Goal: Book appointment/travel/reservation

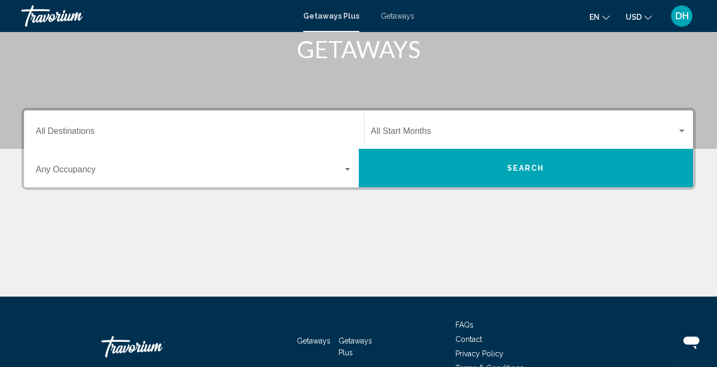
scroll to position [220, 0]
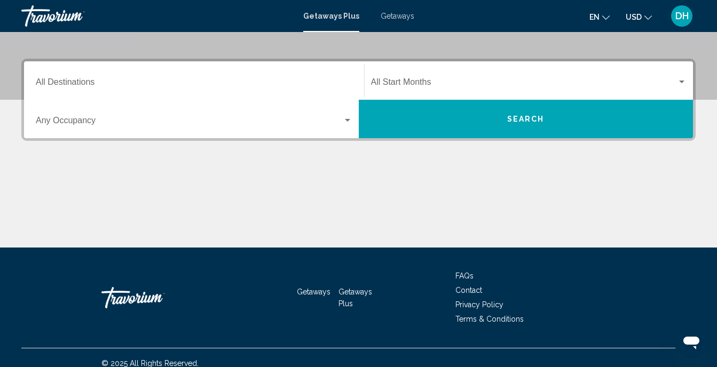
click at [402, 80] on span "Search widget" at bounding box center [524, 85] width 306 height 10
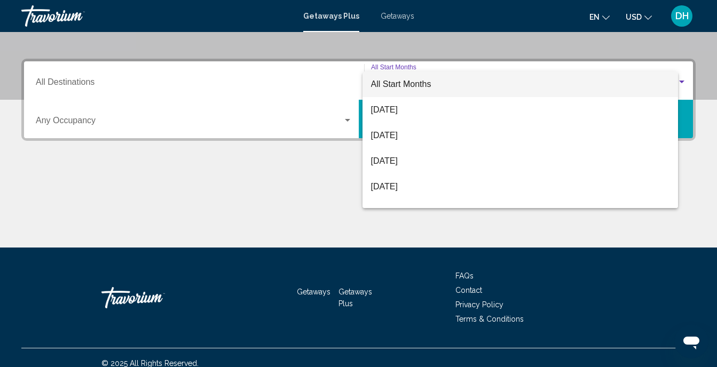
scroll to position [232, 0]
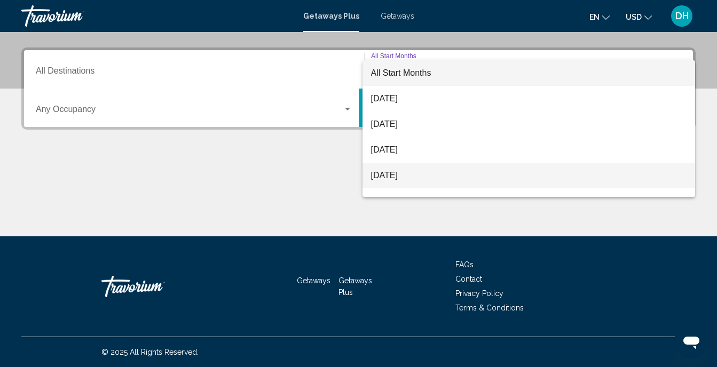
click at [401, 169] on span "[DATE]" at bounding box center [529, 176] width 316 height 26
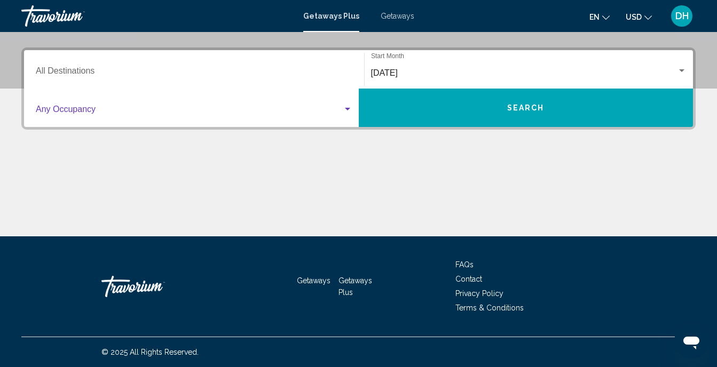
click at [319, 110] on span "Search widget" at bounding box center [189, 112] width 307 height 10
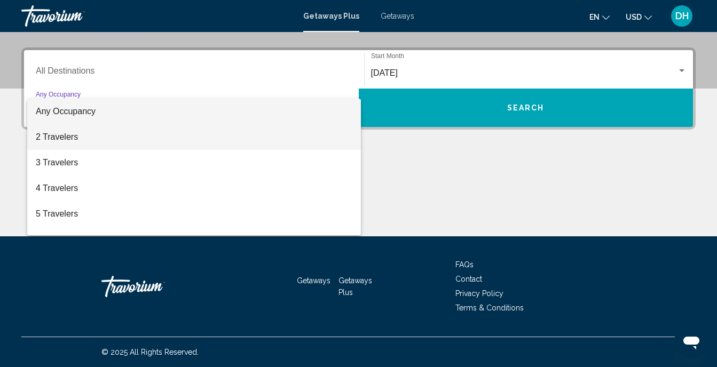
click at [268, 148] on span "2 Travelers" at bounding box center [194, 137] width 316 height 26
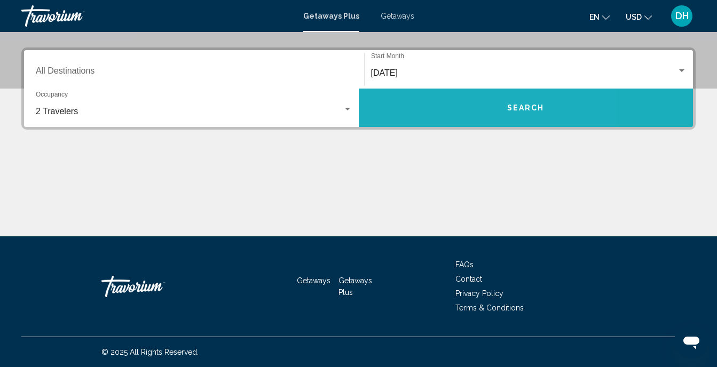
click at [451, 100] on button "Search" at bounding box center [526, 108] width 335 height 38
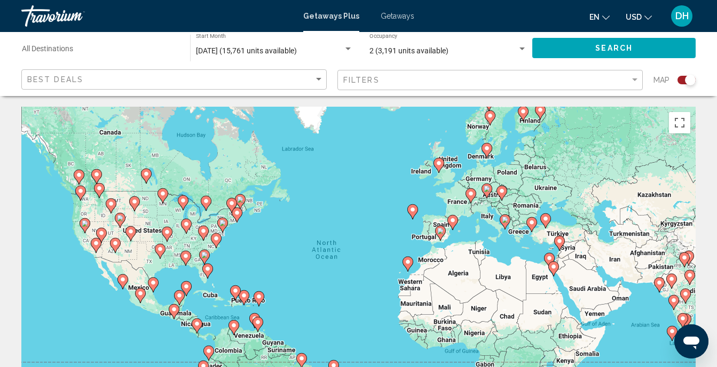
click at [408, 265] on image "Main content" at bounding box center [407, 262] width 6 height 6
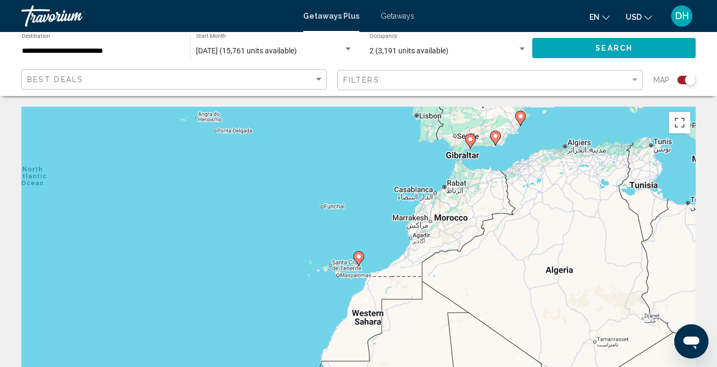
click at [362, 259] on icon "Main content" at bounding box center [358, 259] width 10 height 14
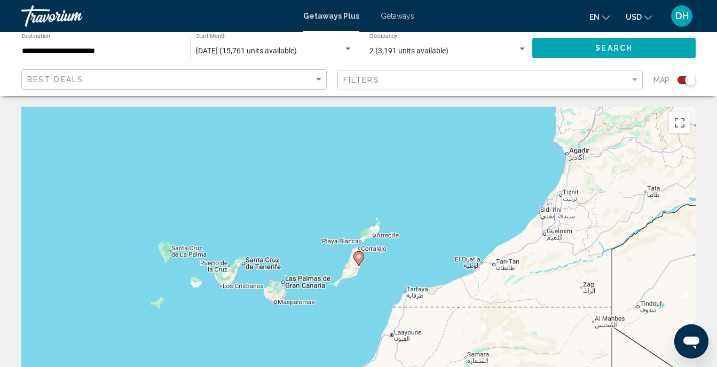
click at [360, 264] on gmp-advanced-marker "Main content" at bounding box center [358, 259] width 11 height 16
type input "**********"
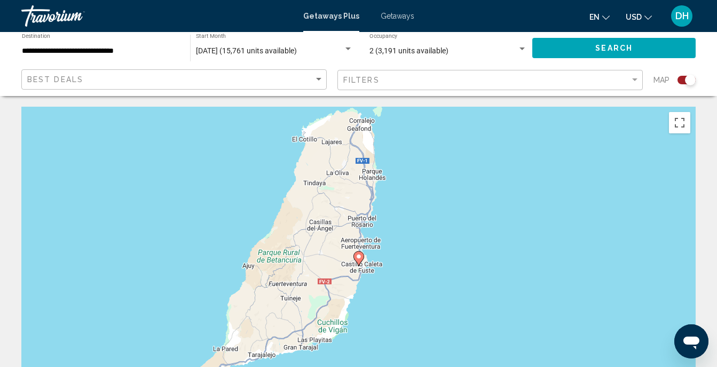
click at [356, 257] on image "Main content" at bounding box center [358, 256] width 6 height 6
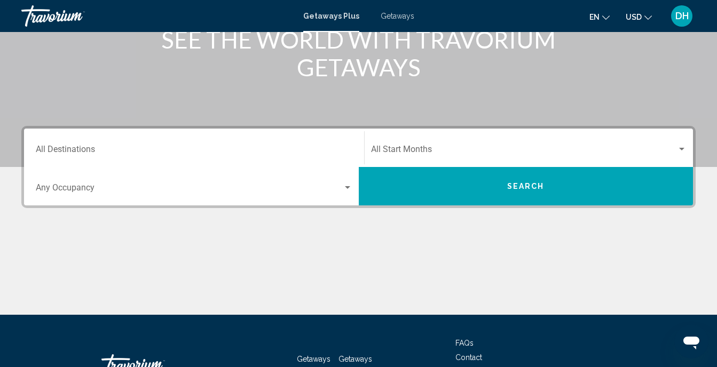
scroll to position [154, 0]
